Goal: Information Seeking & Learning: Learn about a topic

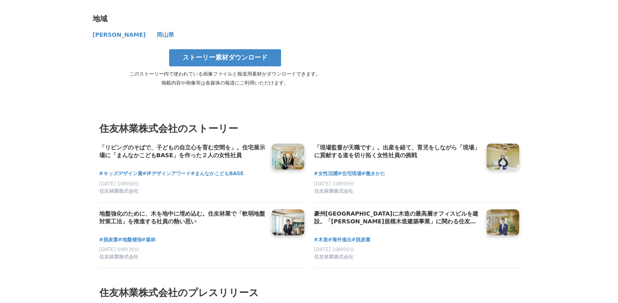
scroll to position [4456, 0]
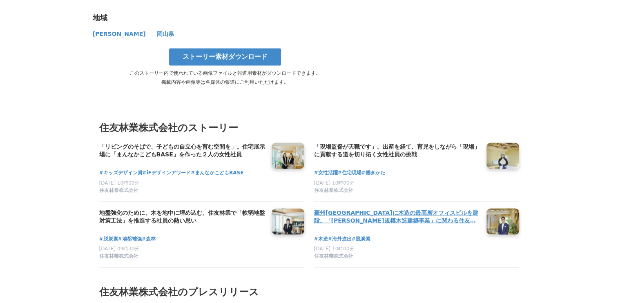
click at [373, 208] on h4 "豪州[GEOGRAPHIC_DATA]に木造の最高層オフィスビルを建設。「[PERSON_NAME]規模木造建築事業」に関わる住友林業社員のキャリアと展望" at bounding box center [397, 216] width 166 height 17
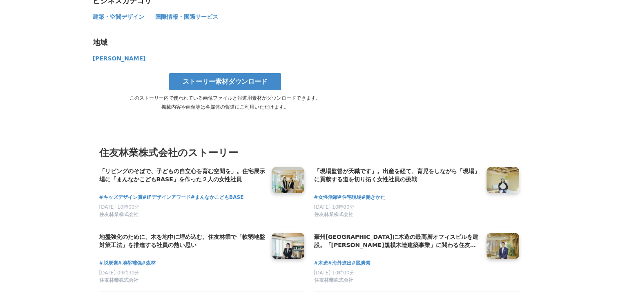
scroll to position [3273, 0]
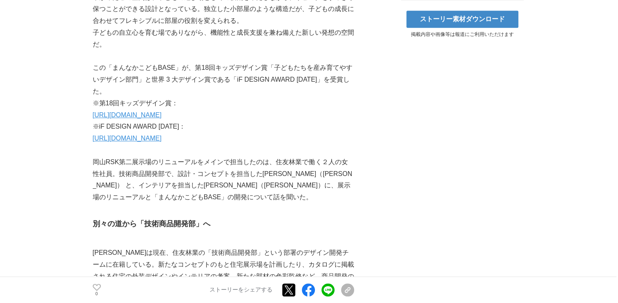
scroll to position [454, 0]
click at [155, 139] on link "[URL][DOMAIN_NAME]" at bounding box center [127, 137] width 69 height 7
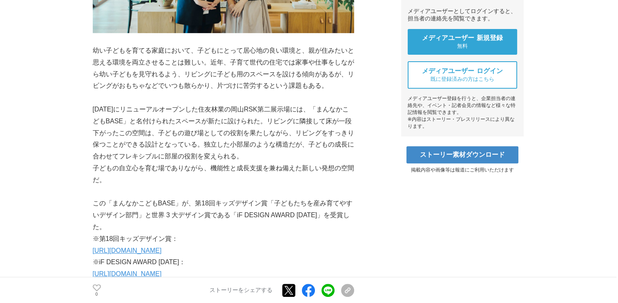
scroll to position [318, 0]
